Goal: Navigation & Orientation: Find specific page/section

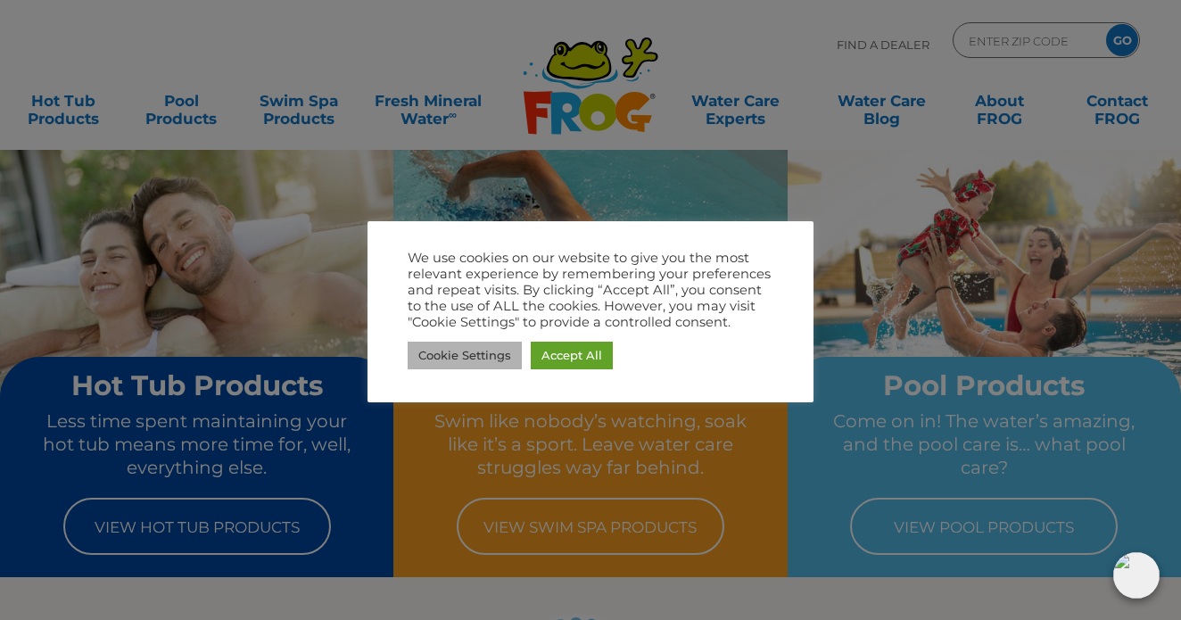
click at [467, 359] on link "Cookie Settings" at bounding box center [465, 356] width 114 height 28
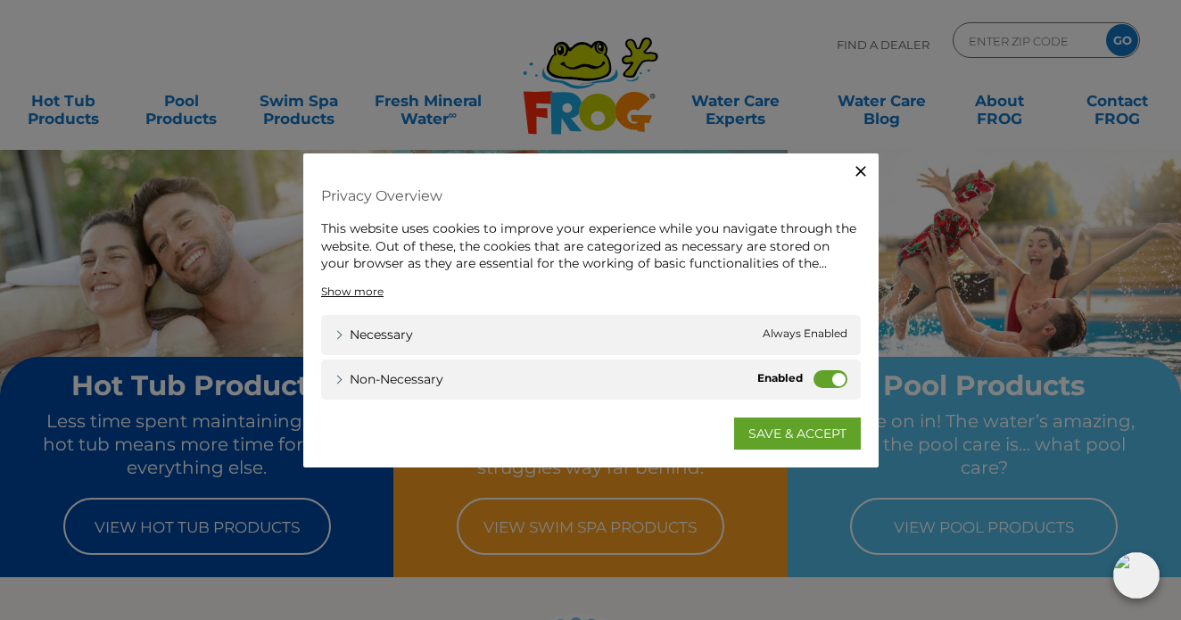
click at [814, 377] on label "Non-necessary" at bounding box center [831, 378] width 34 height 18
click at [0, 0] on input "Non-necessary" at bounding box center [0, 0] width 0 height 0
click at [776, 434] on link "SAVE & ACCEPT" at bounding box center [797, 433] width 127 height 32
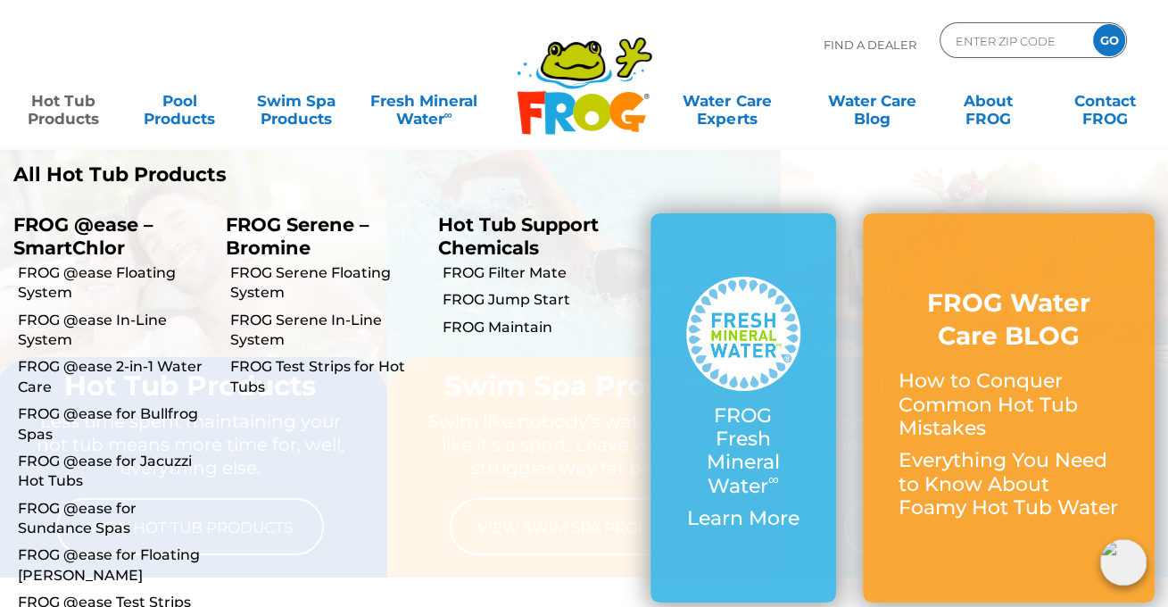
click at [64, 117] on link "Hot Tub Products" at bounding box center [63, 101] width 91 height 36
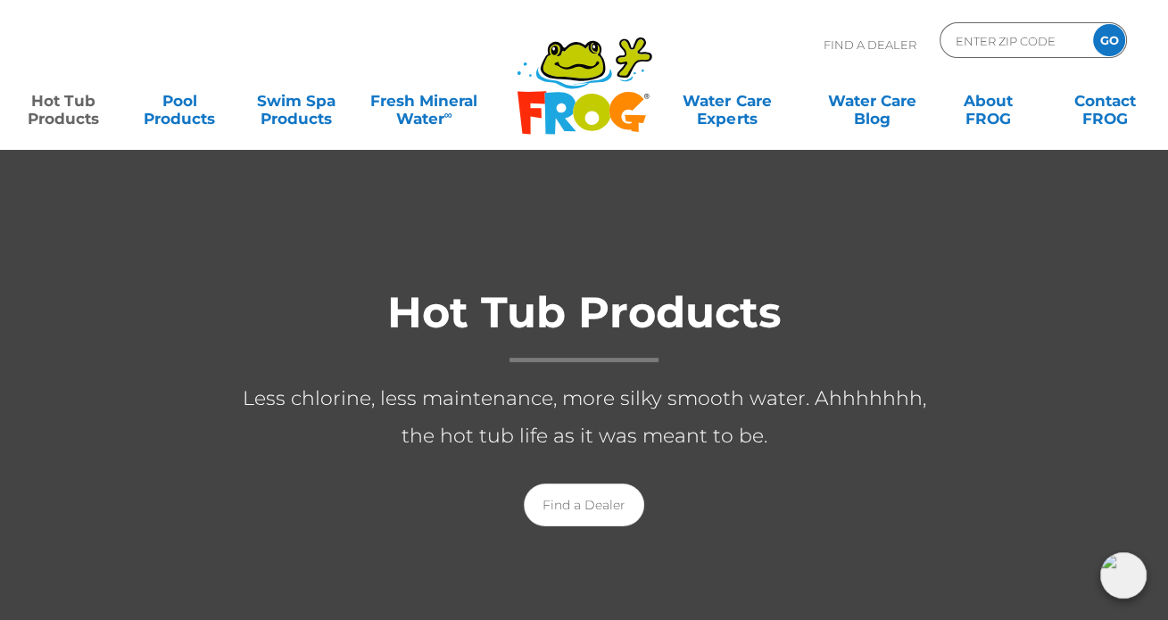
scroll to position [268, 0]
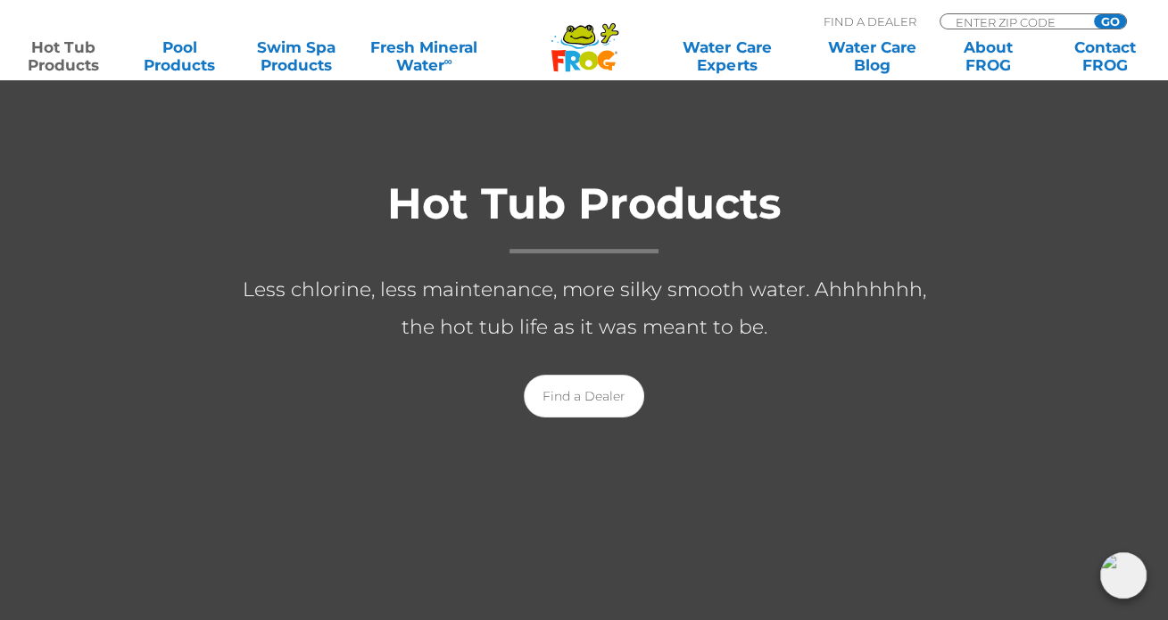
click at [1111, 576] on img at bounding box center [1123, 575] width 46 height 46
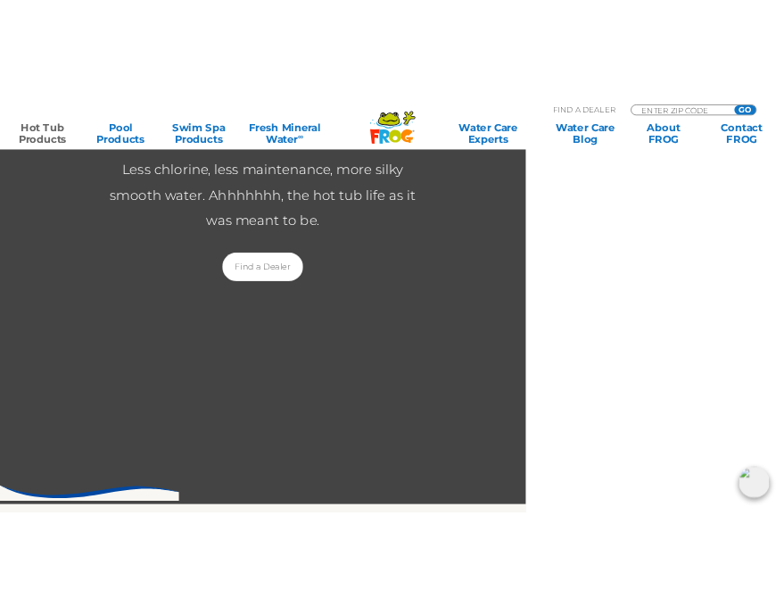
scroll to position [458, 0]
